Goal: Information Seeking & Learning: Learn about a topic

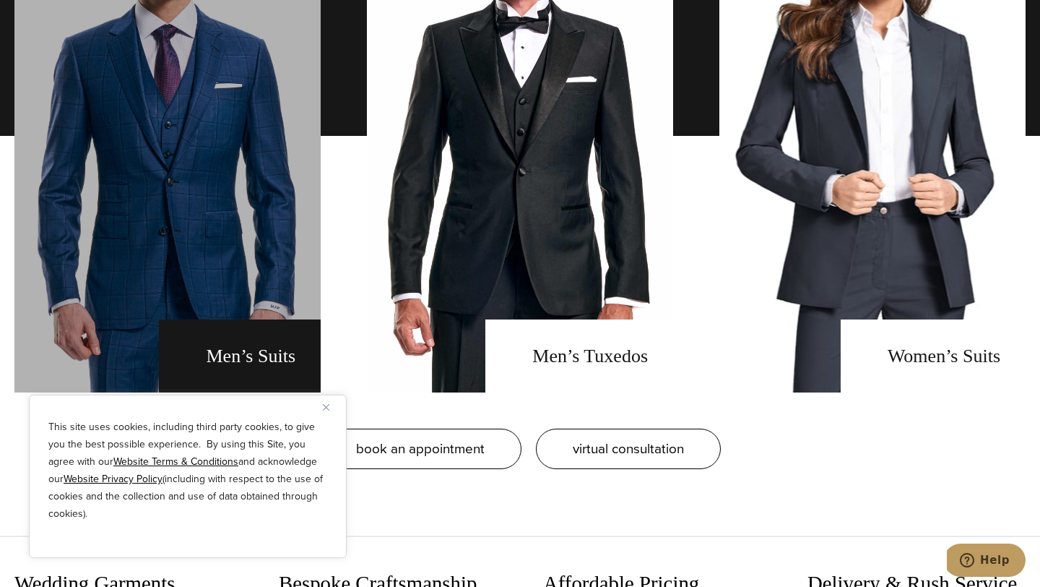
scroll to position [1144, 0]
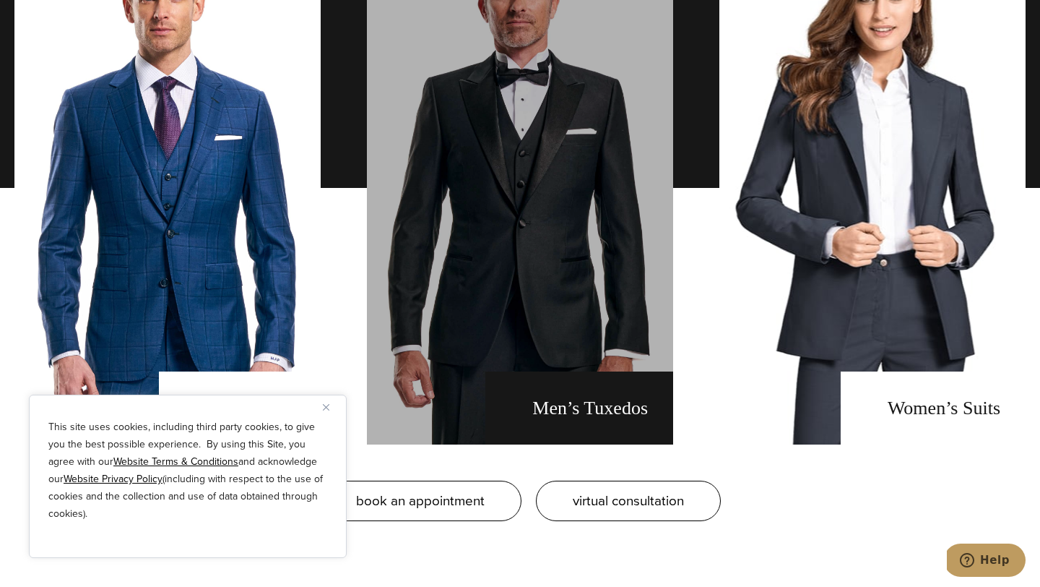
click at [542, 303] on link "men's tuxedos" at bounding box center [520, 187] width 306 height 513
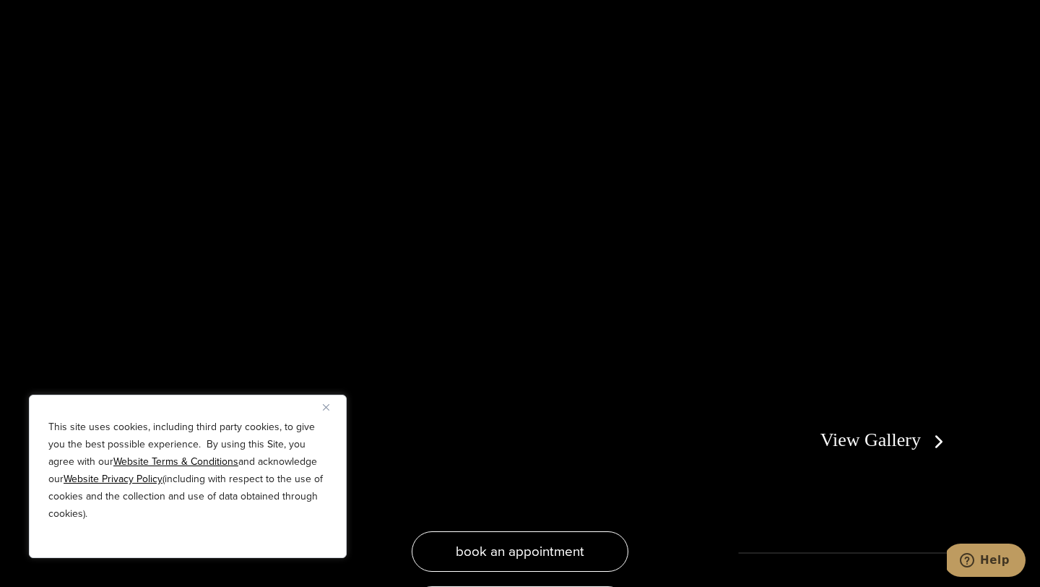
scroll to position [2921, 0]
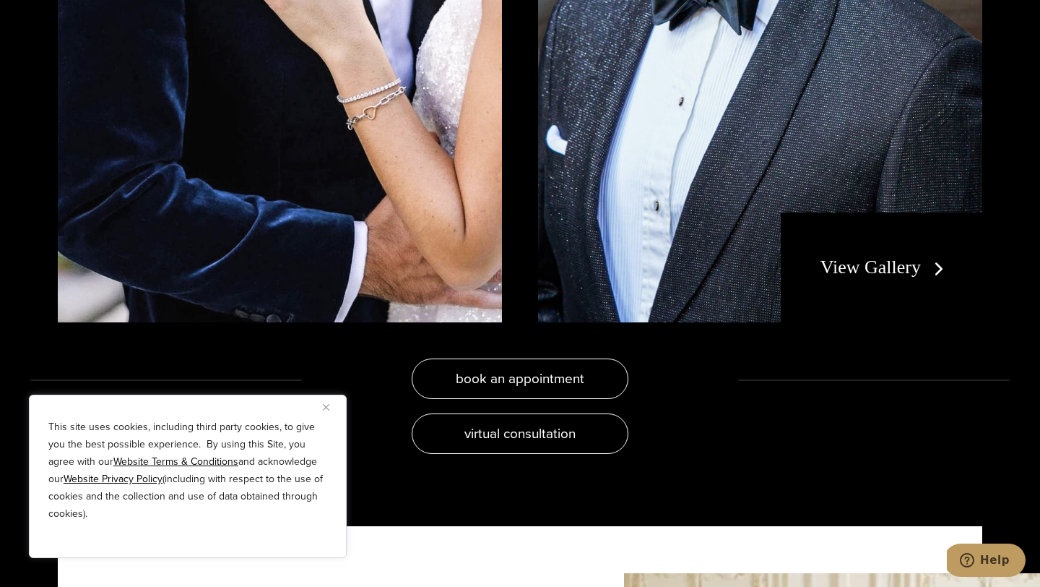
click at [860, 277] on link "View Gallery" at bounding box center [885, 266] width 129 height 21
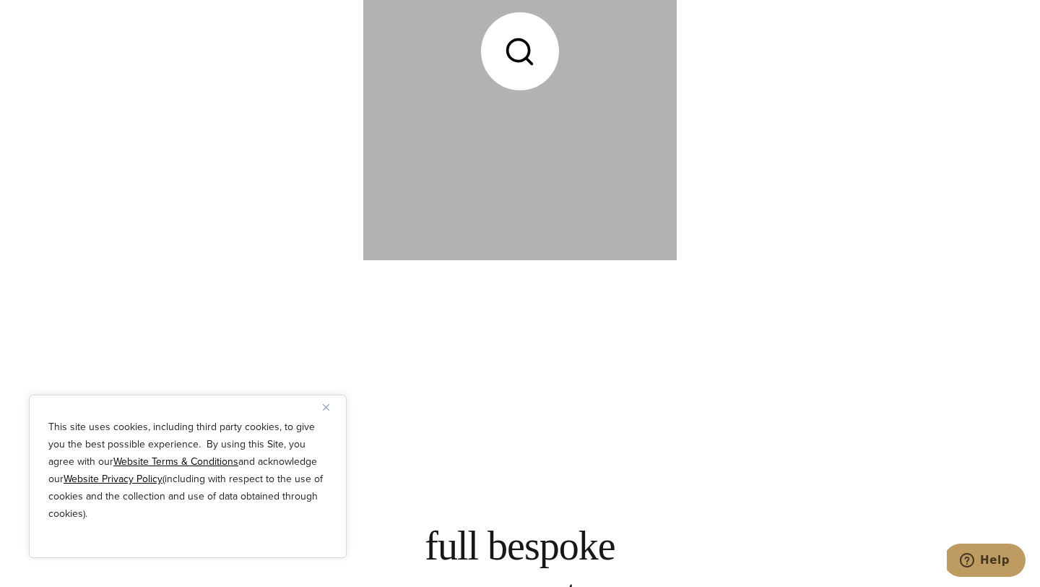
scroll to position [2764, 0]
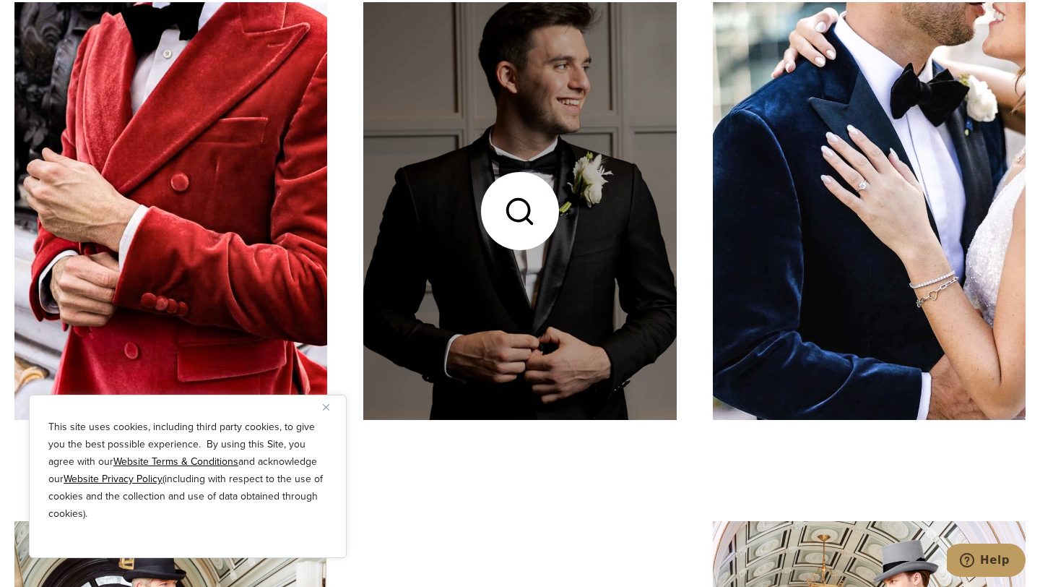
click at [530, 182] on link at bounding box center [519, 211] width 313 height 418
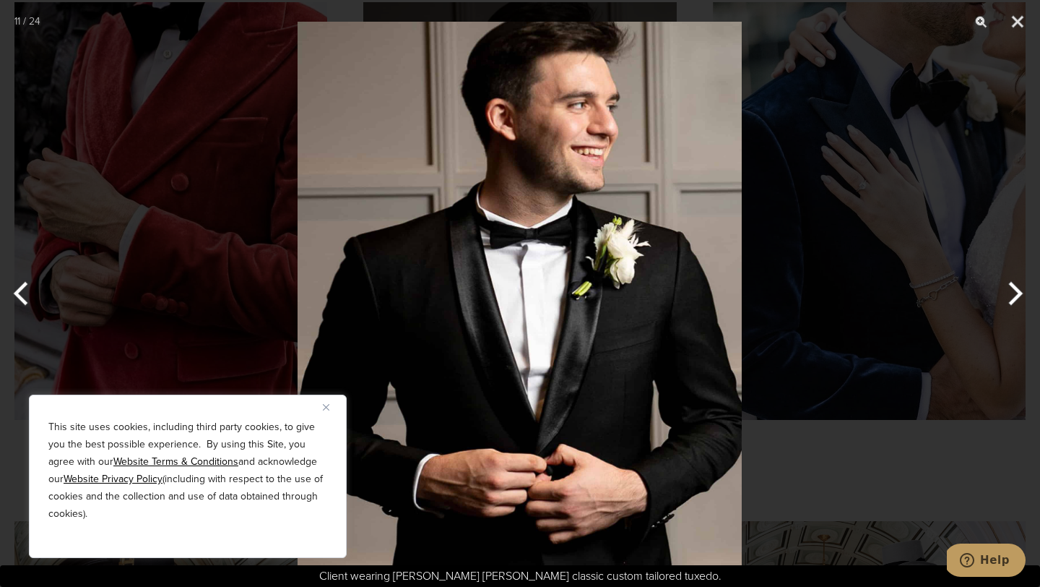
click at [1013, 293] on button "Next" at bounding box center [1013, 293] width 54 height 72
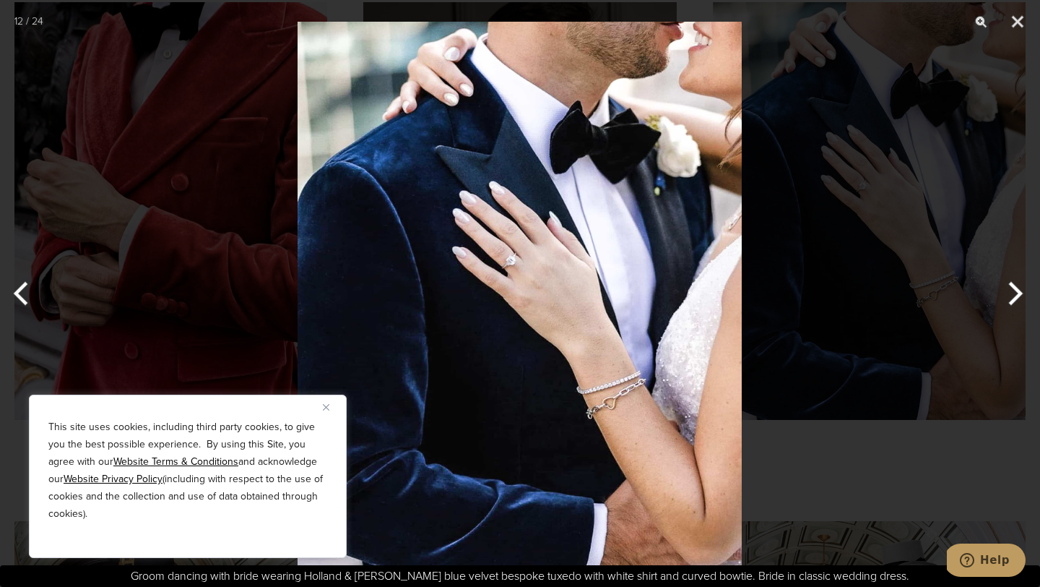
click at [1013, 293] on button "Next" at bounding box center [1013, 293] width 54 height 72
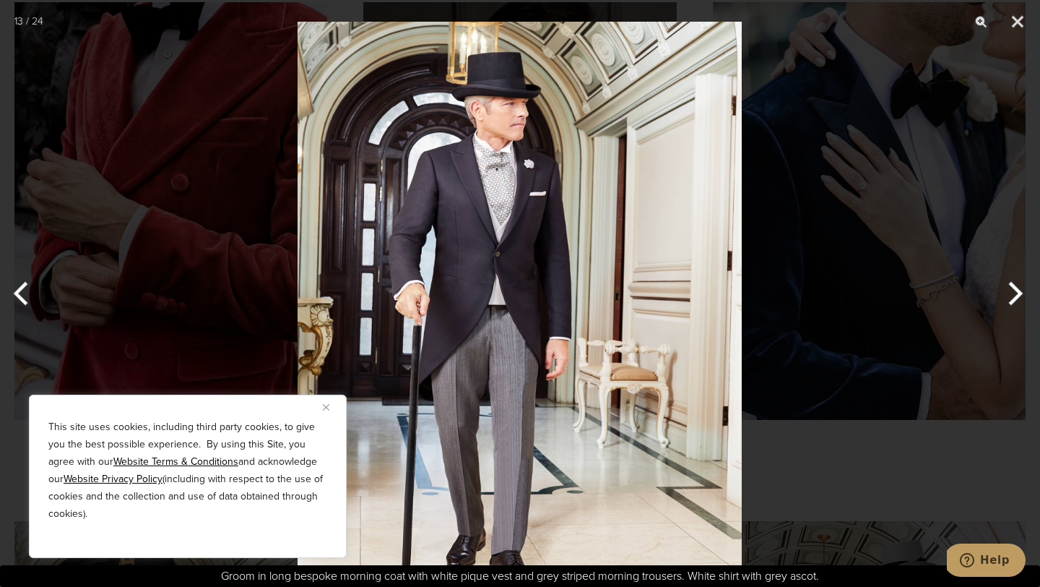
click at [1013, 293] on button "Next" at bounding box center [1013, 293] width 54 height 72
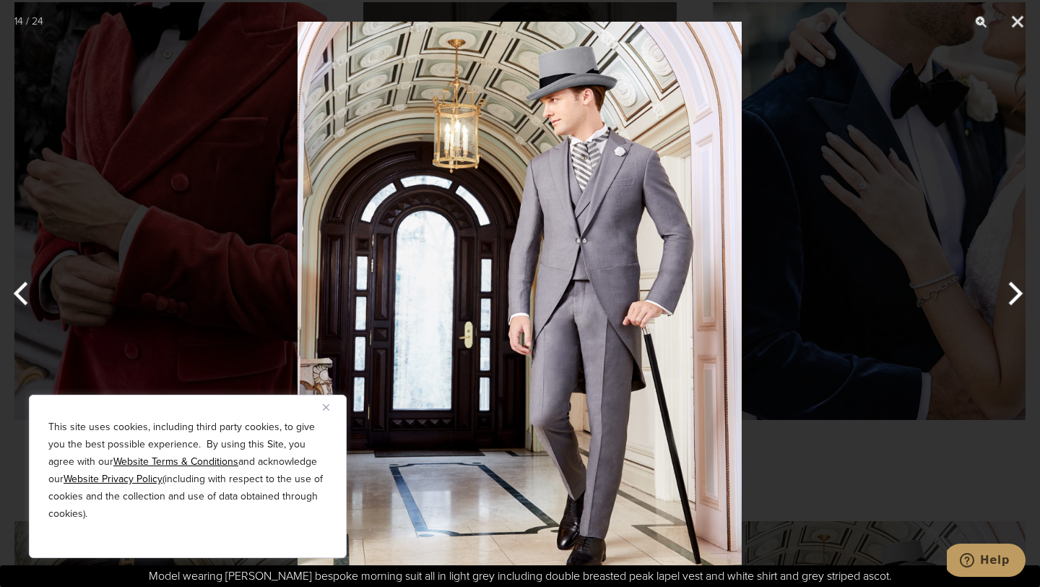
click at [884, 302] on div at bounding box center [520, 293] width 1040 height 587
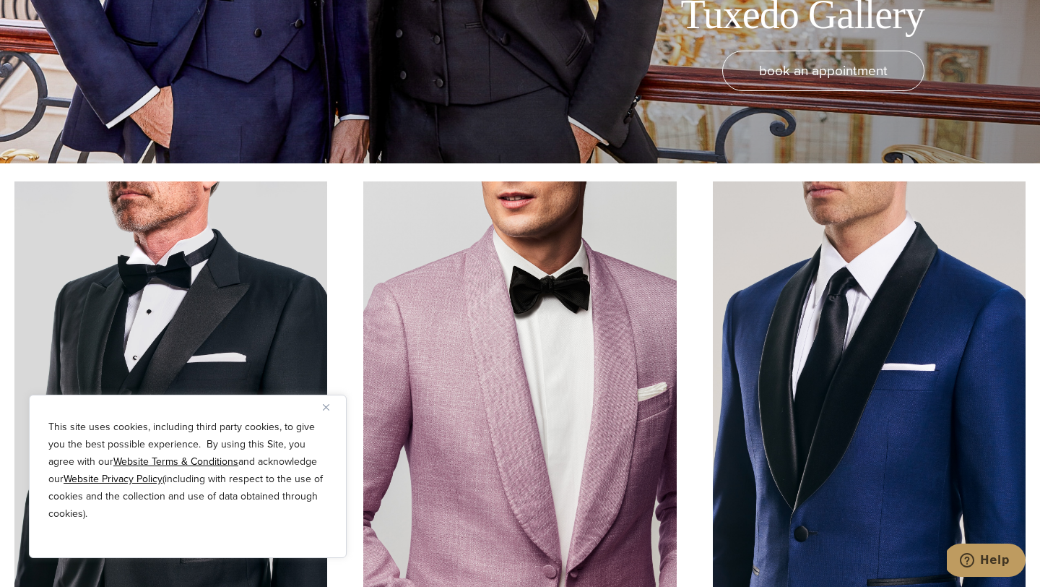
scroll to position [0, 0]
